Goal: Transaction & Acquisition: Book appointment/travel/reservation

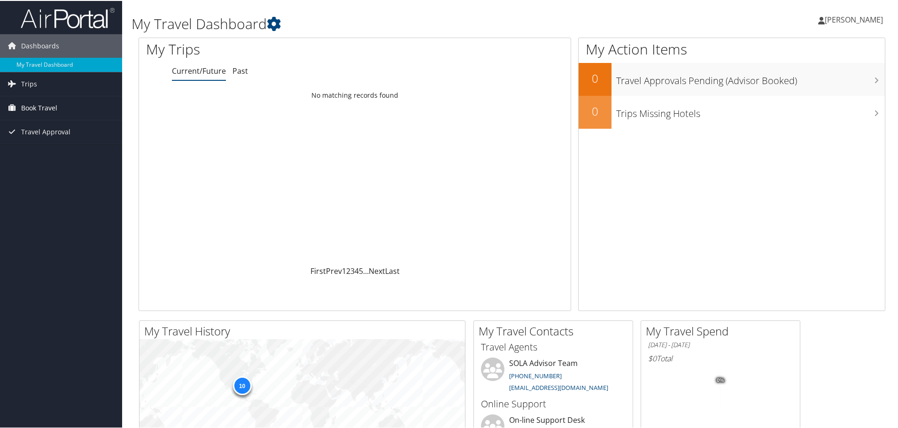
click at [35, 101] on span "Book Travel" at bounding box center [39, 106] width 36 height 23
click at [48, 144] on link "Book/Manage Online Trips" at bounding box center [61, 140] width 122 height 14
